Goal: Task Accomplishment & Management: Manage account settings

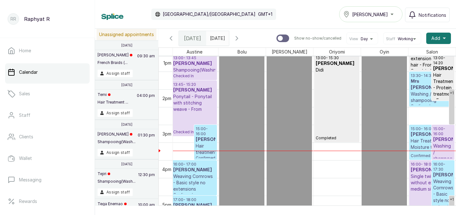
drag, startPoint x: 341, startPoint y: 106, endPoint x: 343, endPoint y: 140, distance: 33.4
click at [343, 140] on div "13:00 - 14:30 [PERSON_NAME] Completed 13:00 - 15:30 [PERSON_NAME] Completed" at bounding box center [337, 18] width 47 height 851
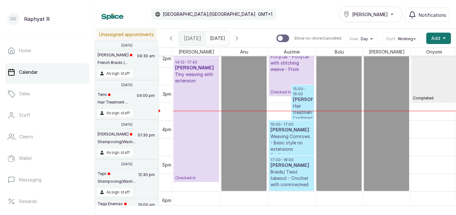
drag, startPoint x: 193, startPoint y: 164, endPoint x: 195, endPoint y: 190, distance: 25.7
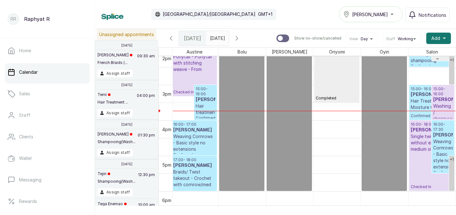
click at [382, 11] on div "[PERSON_NAME]" at bounding box center [370, 14] width 55 height 8
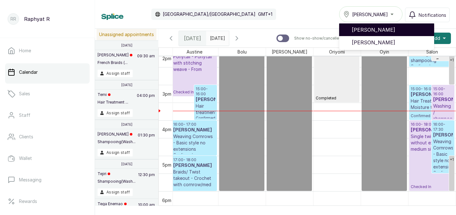
click at [380, 27] on span "[PERSON_NAME]" at bounding box center [390, 30] width 77 height 8
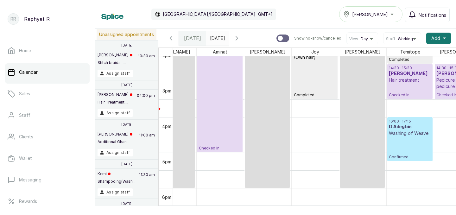
scroll to position [507, 52]
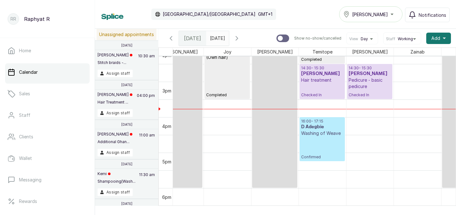
click at [310, 123] on p "16:00 - 17:15" at bounding box center [322, 121] width 42 height 5
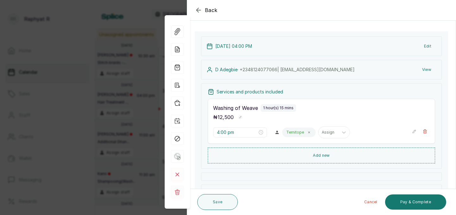
click at [127, 85] on div "Back Appointment Details Edit appointment 💻 Booked Online Make changes to appoi…" at bounding box center [228, 107] width 456 height 215
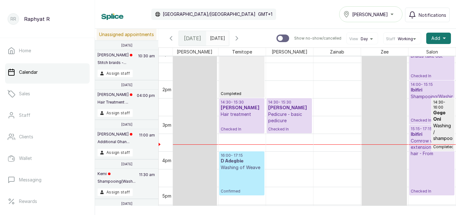
scroll to position [0, 192]
click at [232, 112] on p "Hair treatment" at bounding box center [242, 114] width 42 height 6
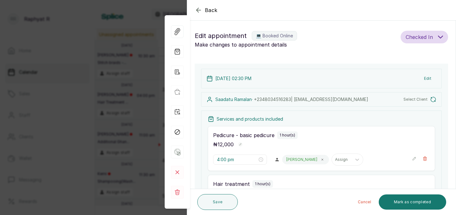
type input "2:30 pm"
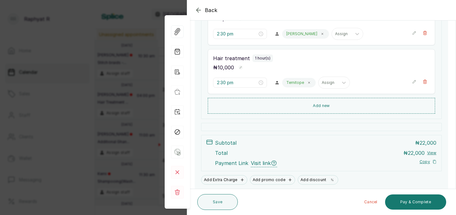
scroll to position [149, 0]
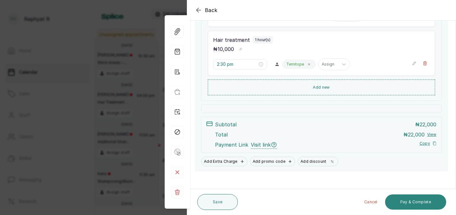
click at [408, 202] on button "Pay & Complete" at bounding box center [415, 201] width 61 height 15
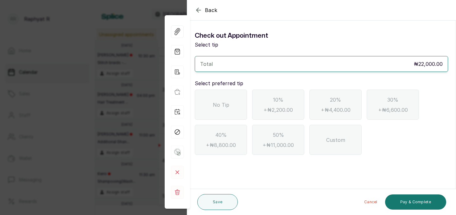
scroll to position [0, 0]
click at [219, 102] on span "No Tip" at bounding box center [221, 105] width 16 height 8
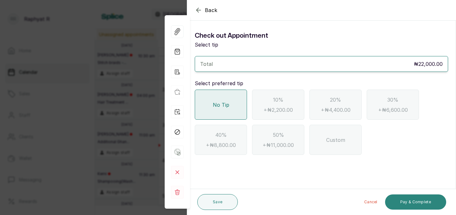
click at [408, 208] on button "Pay & Complete" at bounding box center [415, 201] width 61 height 15
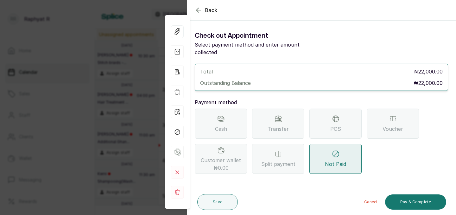
click at [359, 111] on div "POS" at bounding box center [335, 124] width 52 height 30
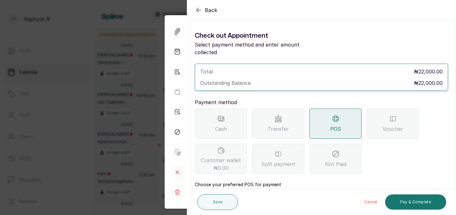
scroll to position [71, 0]
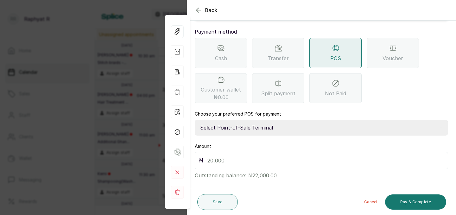
click at [275, 120] on select "Select Point-of-Sale Terminal Traction Providus Bank" at bounding box center [321, 128] width 253 height 16
select select "b1594abb-eea2-48ba-bf5f-ff0754569b84"
click at [249, 156] on input "text" at bounding box center [325, 160] width 237 height 9
type input "22,000"
click at [414, 202] on button "Pay & Complete" at bounding box center [415, 201] width 61 height 15
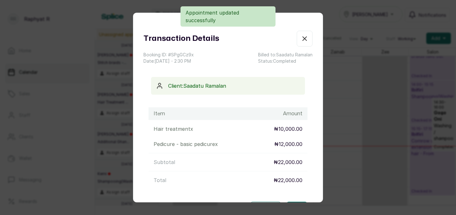
click at [301, 41] on icon "button" at bounding box center [305, 39] width 8 height 8
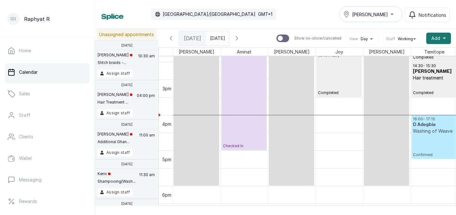
scroll to position [508, 0]
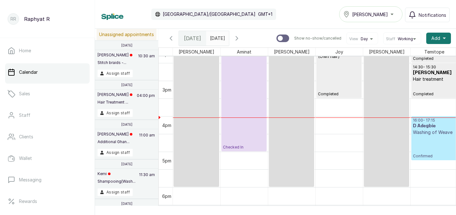
click at [433, 133] on p "Washing of Weave" at bounding box center [434, 132] width 42 height 6
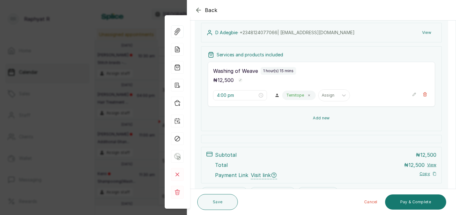
scroll to position [64, 0]
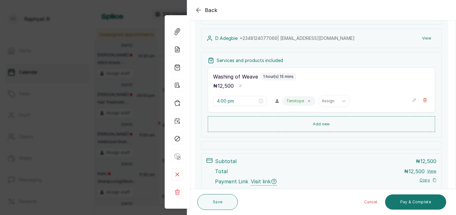
click at [135, 108] on div "Back Appointment Details Edit appointment 💻 Booked Online Make changes to appoi…" at bounding box center [228, 107] width 456 height 215
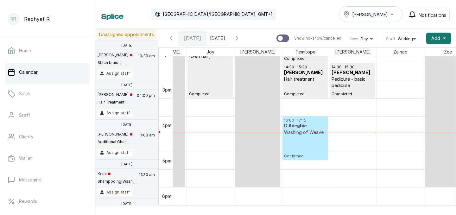
scroll to position [0, 134]
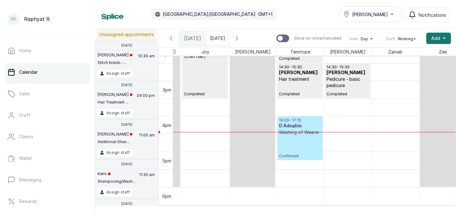
click at [300, 141] on p "Confirmed" at bounding box center [300, 147] width 42 height 23
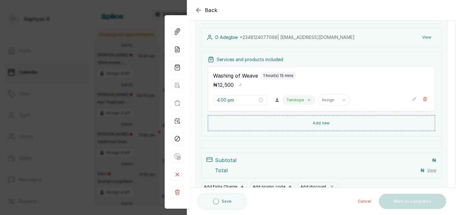
scroll to position [73, 0]
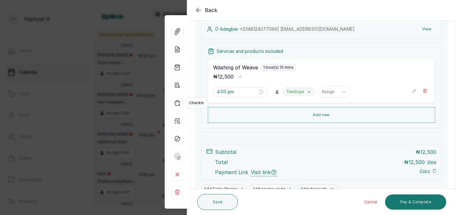
click at [177, 101] on icon "button" at bounding box center [177, 103] width 13 height 13
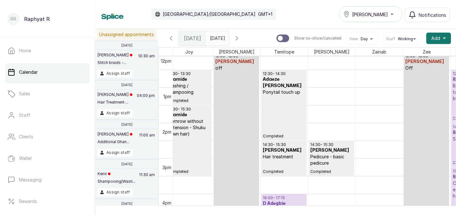
scroll to position [0, 192]
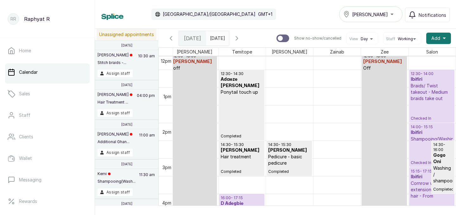
click at [428, 89] on p "Braids/ Twist takeout - Medium braids take out" at bounding box center [432, 92] width 42 height 19
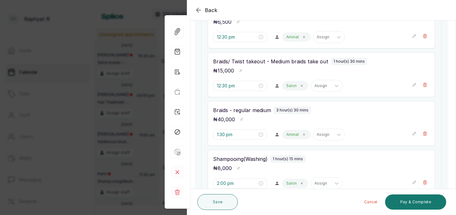
scroll to position [136, 0]
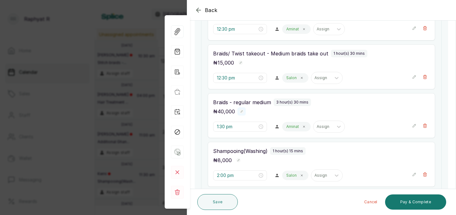
click at [242, 111] on rect "button" at bounding box center [241, 111] width 4 height 4
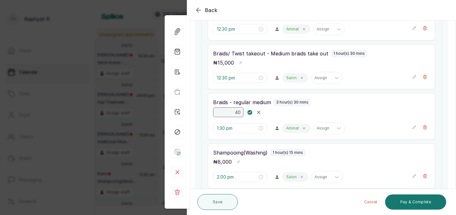
type input "4"
type input "2"
type input "35,000"
click at [250, 114] on rect "button" at bounding box center [249, 112] width 5 height 5
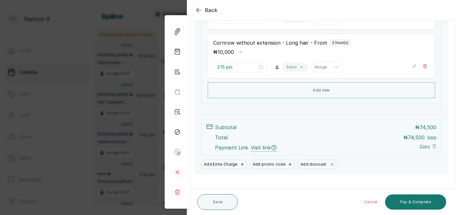
scroll to position [300, 0]
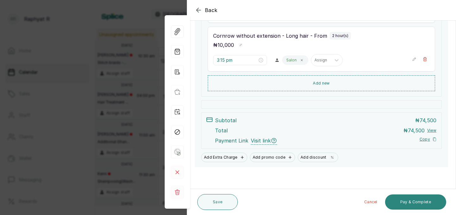
click at [416, 197] on button "Pay & Complete" at bounding box center [415, 201] width 61 height 15
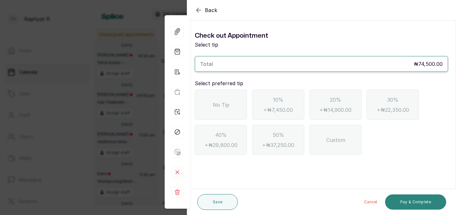
scroll to position [0, 0]
click at [233, 104] on div "No Tip" at bounding box center [221, 105] width 52 height 30
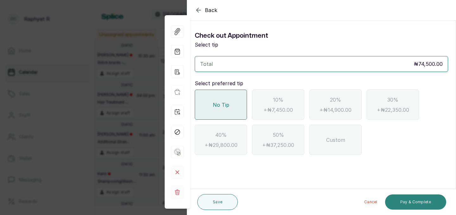
click at [411, 198] on button "Pay & Complete" at bounding box center [415, 201] width 61 height 15
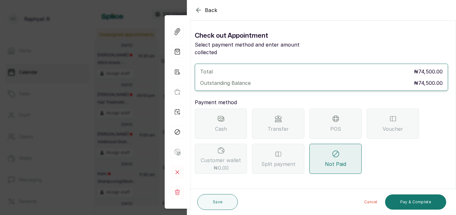
click at [353, 121] on div "POS" at bounding box center [335, 124] width 52 height 30
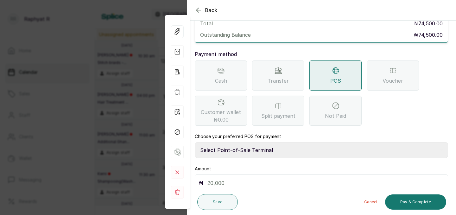
scroll to position [55, 0]
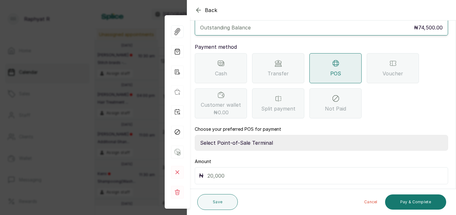
click at [274, 137] on select "Select Point-of-Sale Terminal Traction Providus Bank" at bounding box center [321, 143] width 253 height 16
select select "b1594abb-eea2-48ba-bf5f-ff0754569b84"
click at [244, 171] on input "text" at bounding box center [325, 175] width 237 height 9
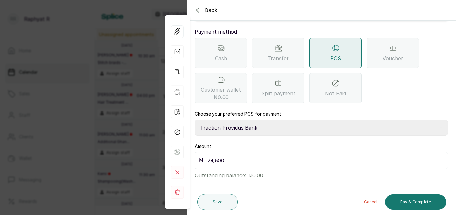
type input "74,500"
click at [279, 90] on span "Split payment" at bounding box center [278, 94] width 34 height 8
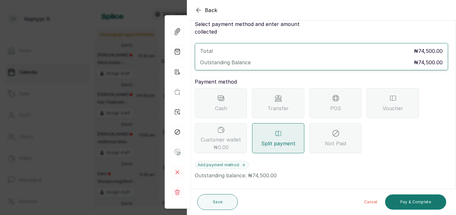
click at [283, 123] on div "Split payment" at bounding box center [278, 138] width 52 height 30
click at [275, 96] on icon at bounding box center [278, 98] width 7 height 5
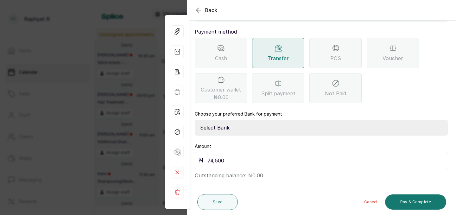
click at [332, 54] on span "POS" at bounding box center [335, 58] width 11 height 8
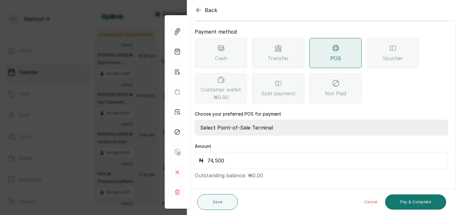
click at [238, 122] on select "Select Point-of-Sale Terminal Traction Providus Bank" at bounding box center [321, 128] width 253 height 16
select select "b1594abb-eea2-48ba-bf5f-ff0754569b84"
click at [418, 205] on button "Pay & Complete" at bounding box center [415, 201] width 61 height 15
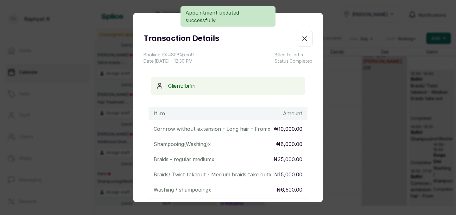
click at [304, 41] on icon "button" at bounding box center [305, 39] width 8 height 8
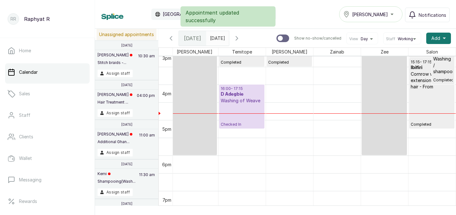
scroll to position [544, 0]
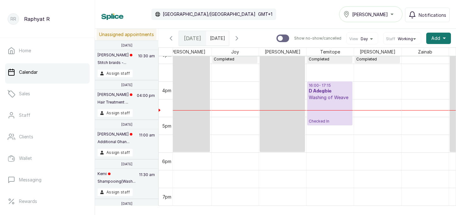
click at [332, 114] on p "Checked In" at bounding box center [330, 112] width 42 height 23
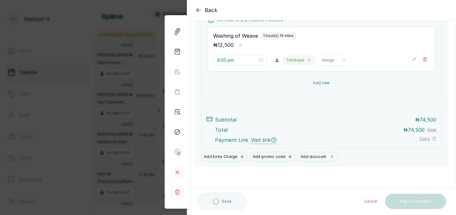
click at [342, 87] on button "Add new" at bounding box center [321, 82] width 227 height 15
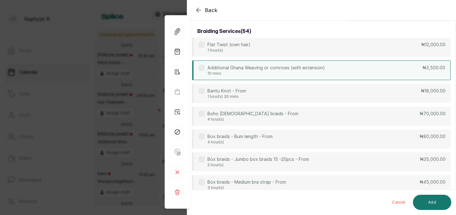
scroll to position [0, 0]
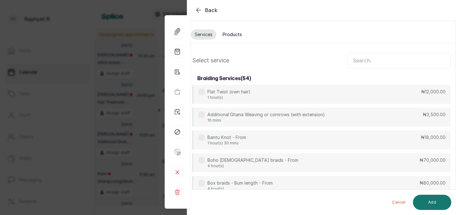
click at [371, 66] on input "text" at bounding box center [398, 61] width 103 height 16
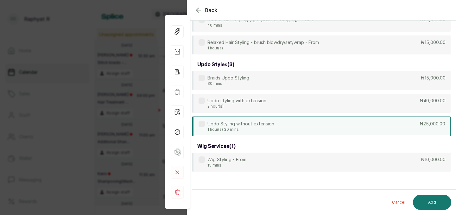
type input "sty"
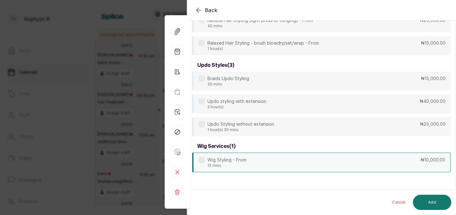
click at [287, 159] on div "Wig Styling - From 15 mins ₦10,000.00" at bounding box center [321, 163] width 258 height 20
click at [433, 207] on button "Add" at bounding box center [432, 202] width 38 height 15
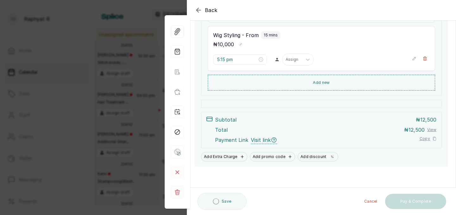
type input "5:15 pm"
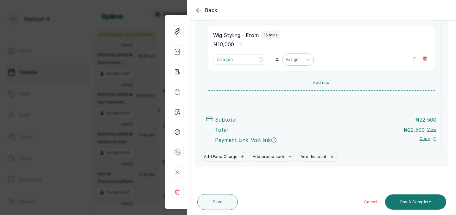
click at [286, 61] on div at bounding box center [292, 60] width 13 height 6
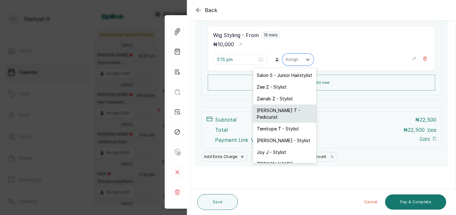
click at [283, 109] on div "Tope T - Pedicurist" at bounding box center [284, 114] width 63 height 18
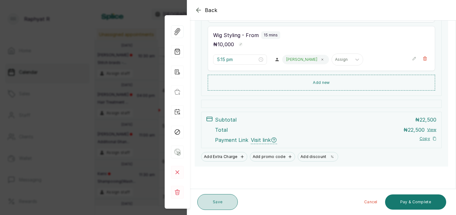
click at [229, 202] on button "Save" at bounding box center [217, 202] width 41 height 16
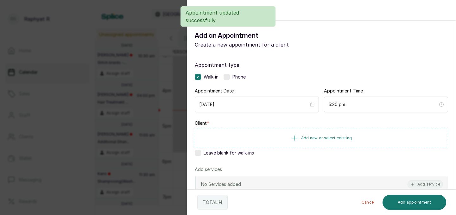
click at [140, 126] on div "Back Add Appointment Add an Appointment Create a new appointment for a client A…" at bounding box center [228, 107] width 456 height 215
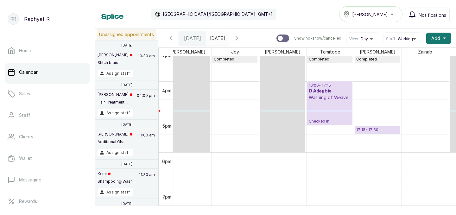
click at [315, 115] on p "Checked In" at bounding box center [330, 112] width 42 height 23
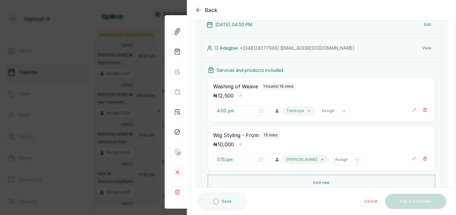
scroll to position [68, 0]
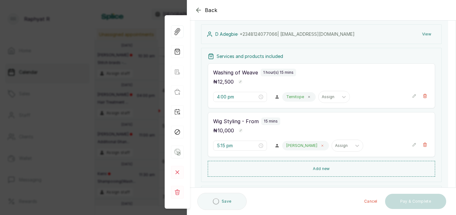
click at [322, 146] on icon at bounding box center [323, 146] width 2 height 2
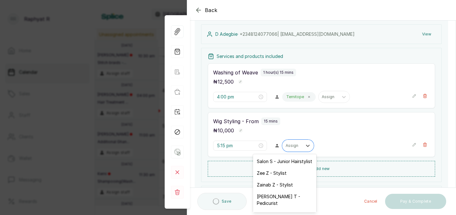
click at [287, 146] on div "Assign" at bounding box center [293, 146] width 20 height 8
click at [278, 209] on div "Temitope T - Stylist" at bounding box center [284, 215] width 63 height 12
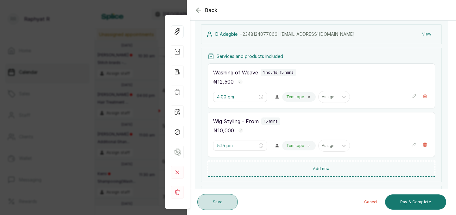
click at [223, 202] on button "Save" at bounding box center [217, 202] width 41 height 16
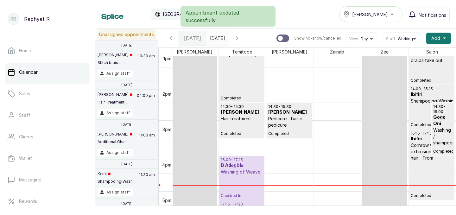
scroll to position [0, 128]
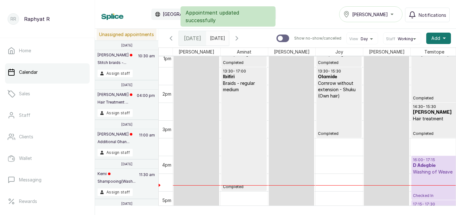
click at [360, 16] on div "Appointment updated successfully" at bounding box center [228, 16] width 456 height 20
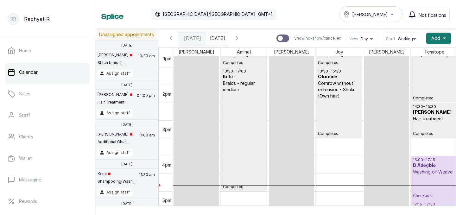
click at [373, 15] on span "[PERSON_NAME]" at bounding box center [370, 14] width 36 height 7
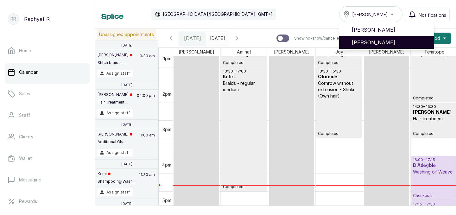
click at [377, 45] on span "[PERSON_NAME]" at bounding box center [390, 43] width 77 height 8
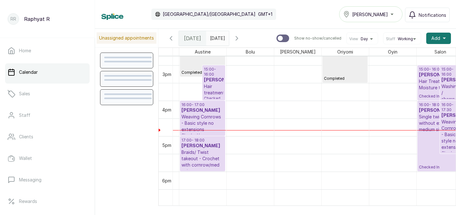
scroll to position [0, 97]
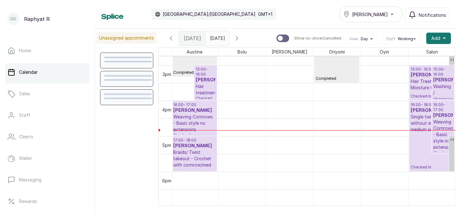
click at [377, 14] on span "[PERSON_NAME]" at bounding box center [370, 14] width 36 height 7
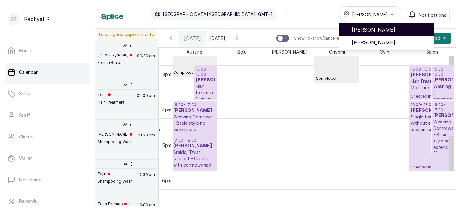
click at [376, 30] on span "[PERSON_NAME]" at bounding box center [390, 30] width 77 height 8
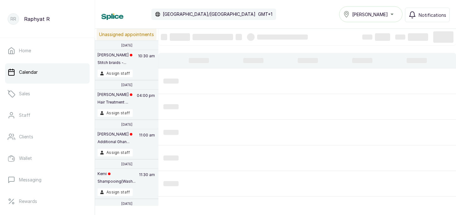
scroll to position [0, 0]
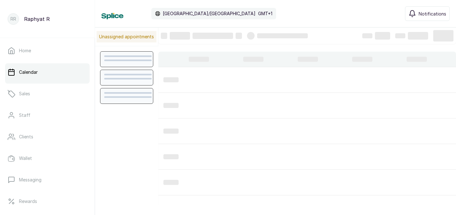
scroll to position [213, 0]
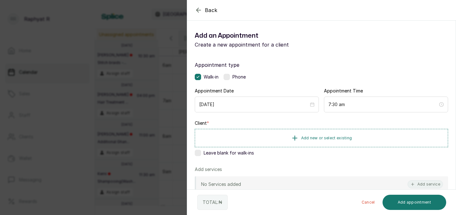
click at [328, 119] on div "Appointment type Walk-in Phone Appointment Date 2025/10/12 Appointment Time 7:3…" at bounding box center [321, 182] width 269 height 257
